Goal: Task Accomplishment & Management: Manage account settings

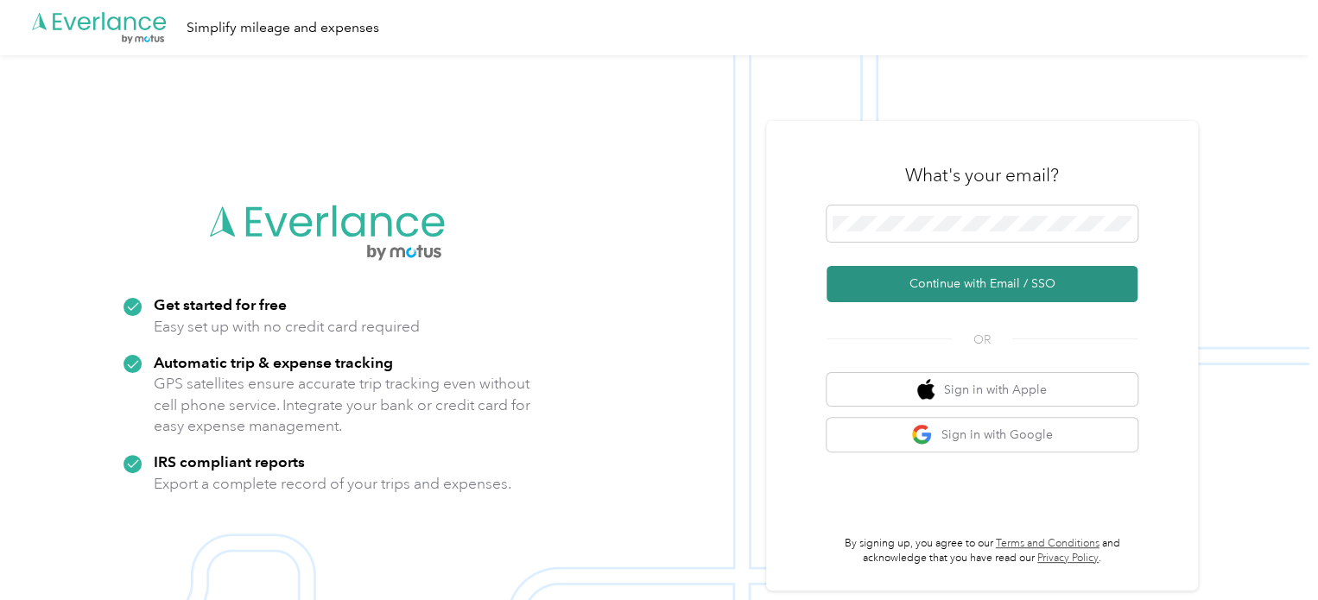
click at [965, 282] on button "Continue with Email / SSO" at bounding box center [981, 284] width 311 height 36
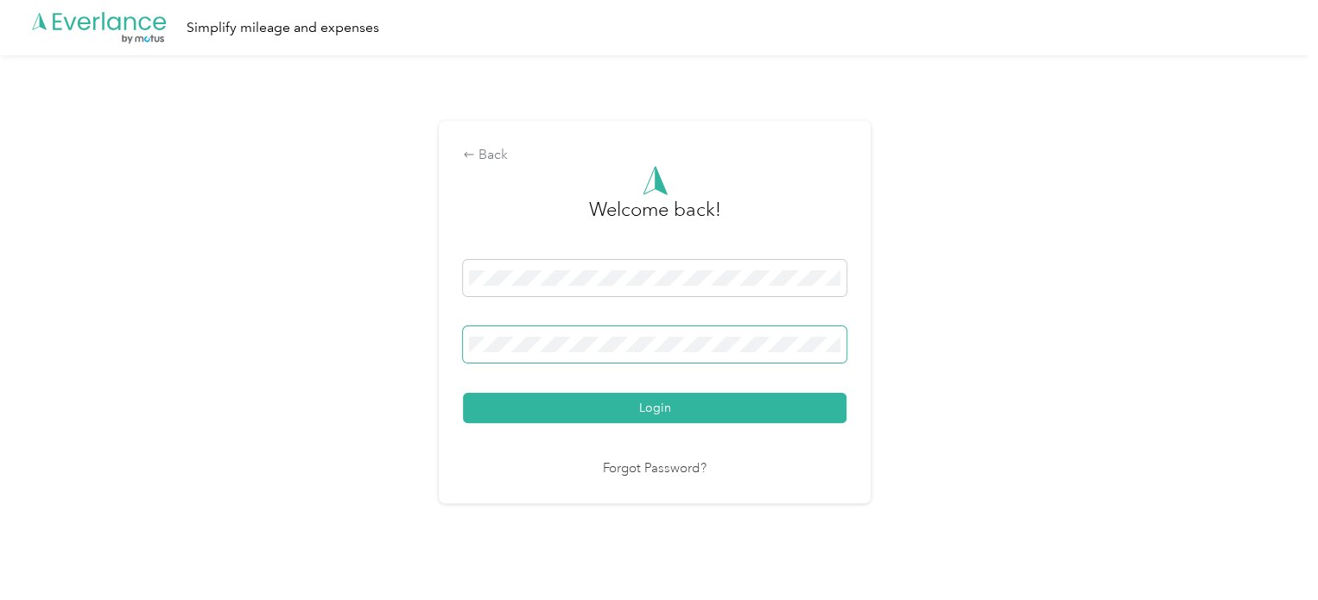
click at [463, 393] on button "Login" at bounding box center [654, 408] width 383 height 30
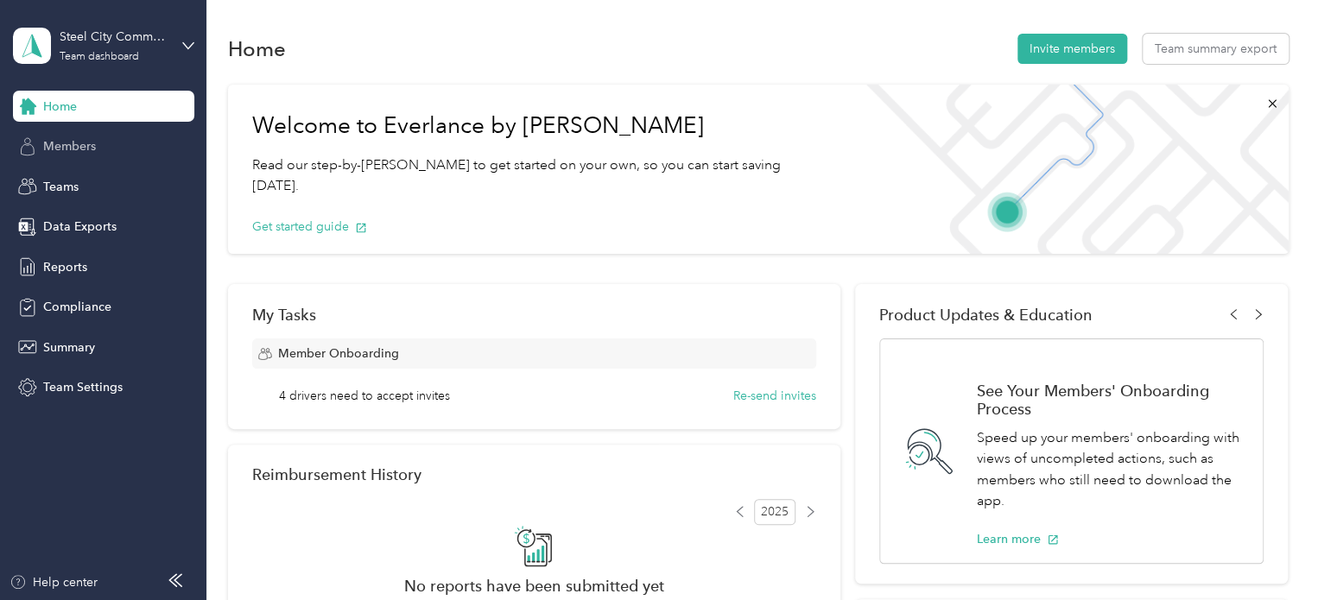
click at [91, 142] on span "Members" at bounding box center [69, 146] width 53 height 18
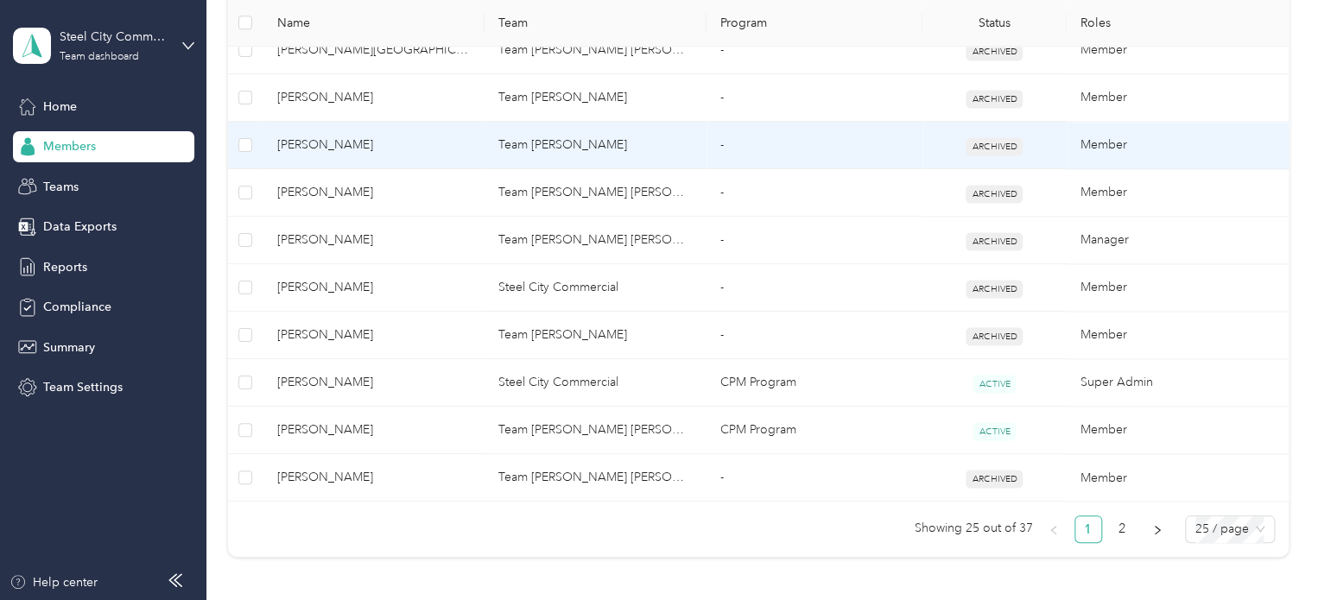
scroll to position [1209, 0]
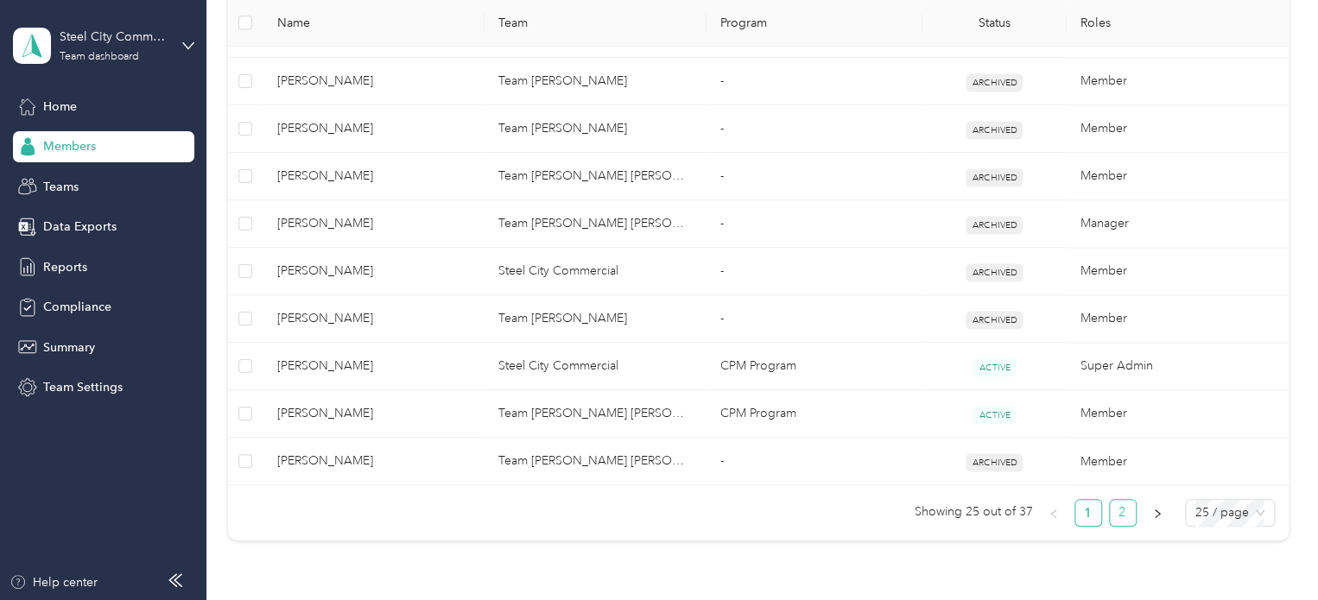
click at [1113, 505] on link "2" at bounding box center [1123, 513] width 26 height 26
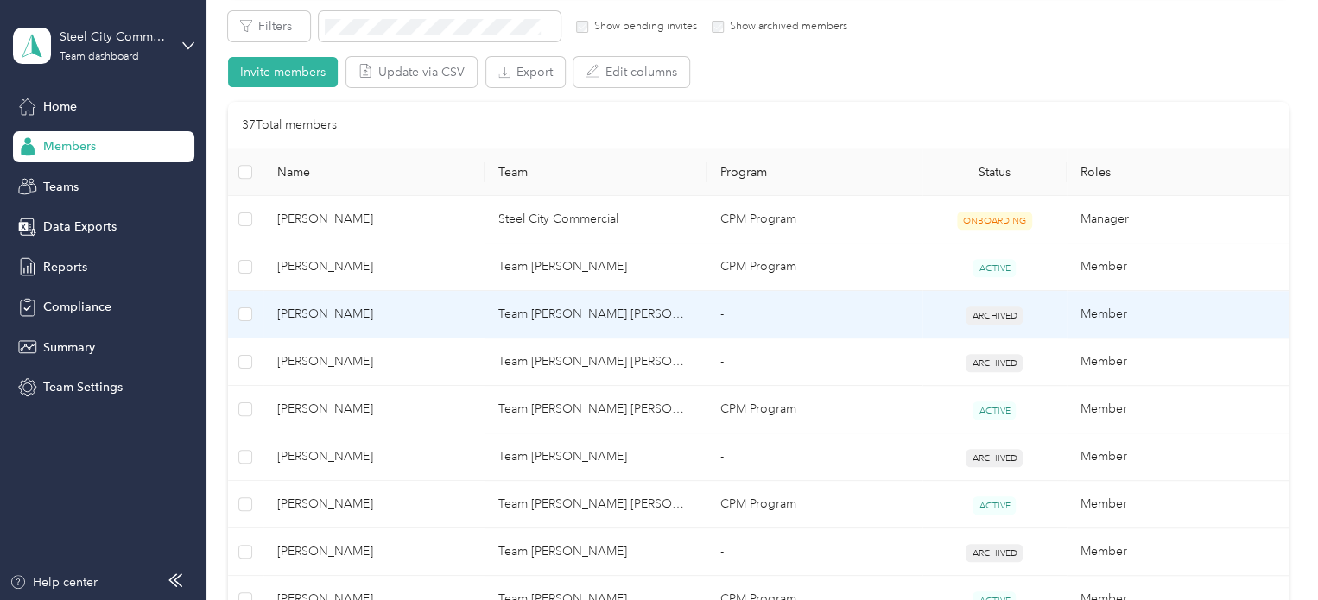
scroll to position [291, 0]
